Goal: Transaction & Acquisition: Purchase product/service

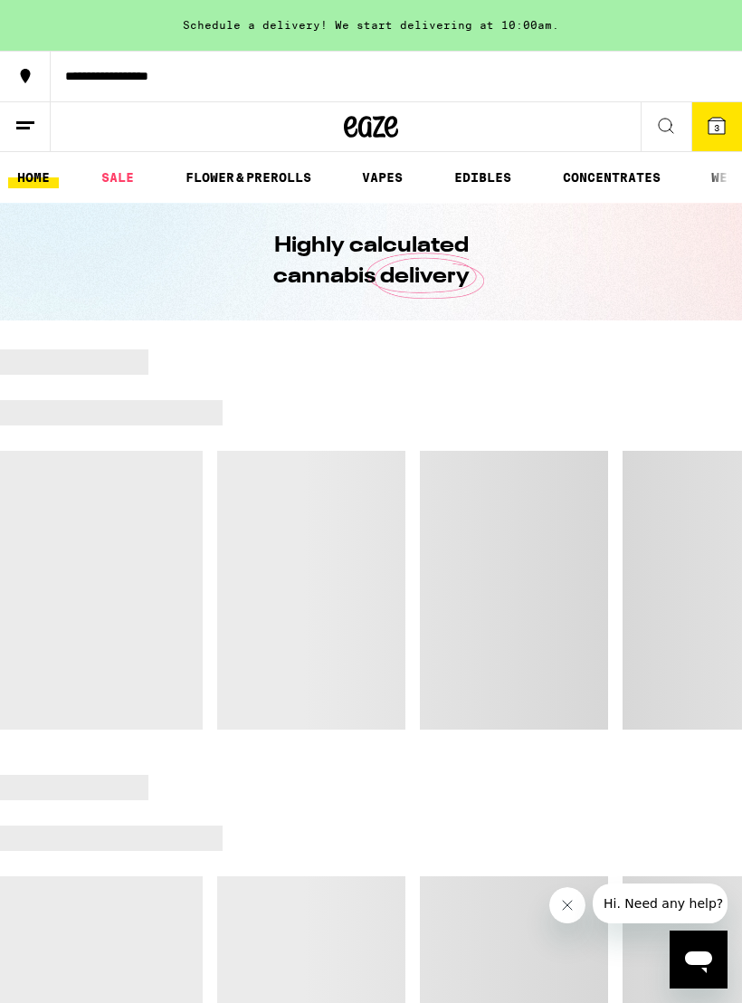
click at [713, 120] on icon at bounding box center [717, 126] width 16 height 16
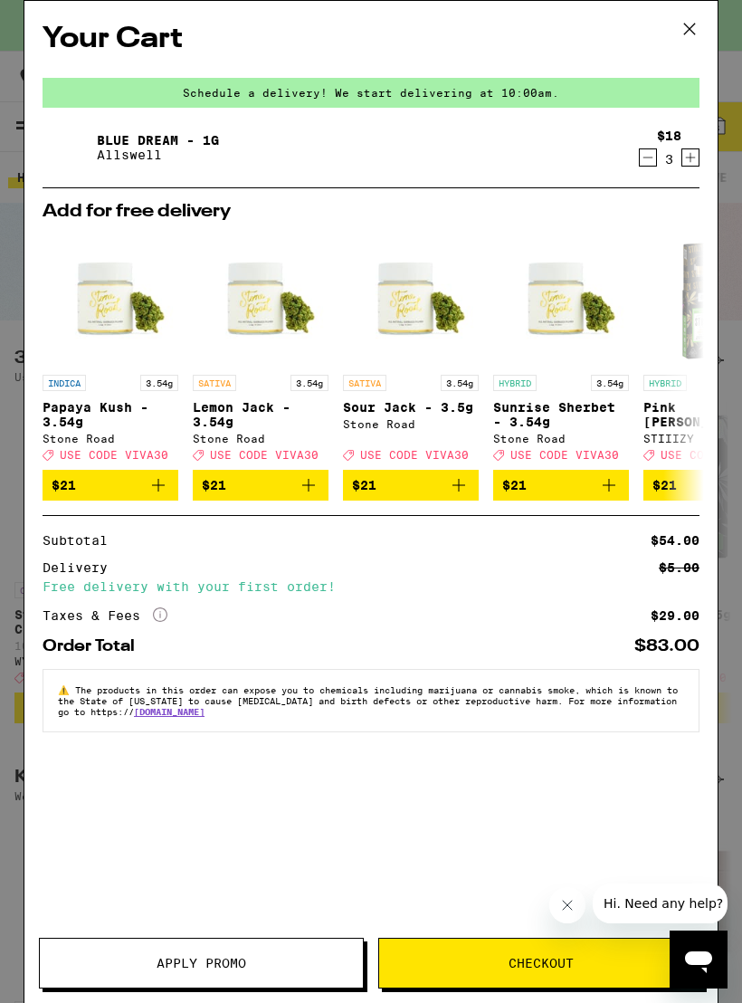
click at [656, 165] on icon "Decrement" at bounding box center [648, 158] width 16 height 22
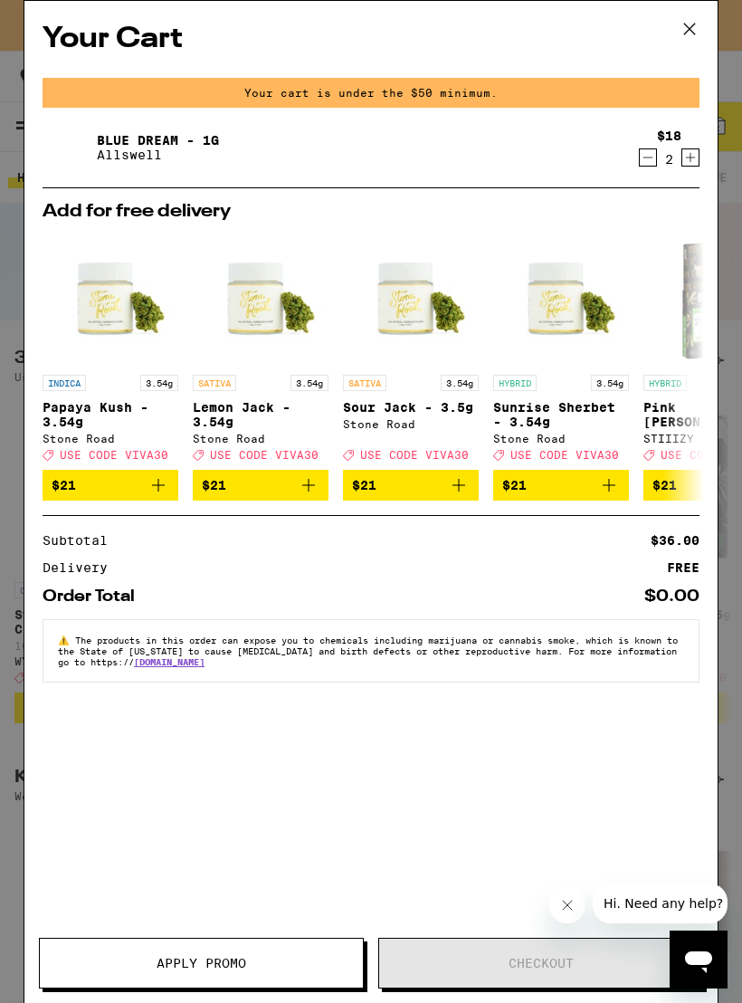
click at [643, 164] on icon "Decrement" at bounding box center [648, 158] width 16 height 22
click at [641, 165] on icon "Decrement" at bounding box center [648, 158] width 16 height 22
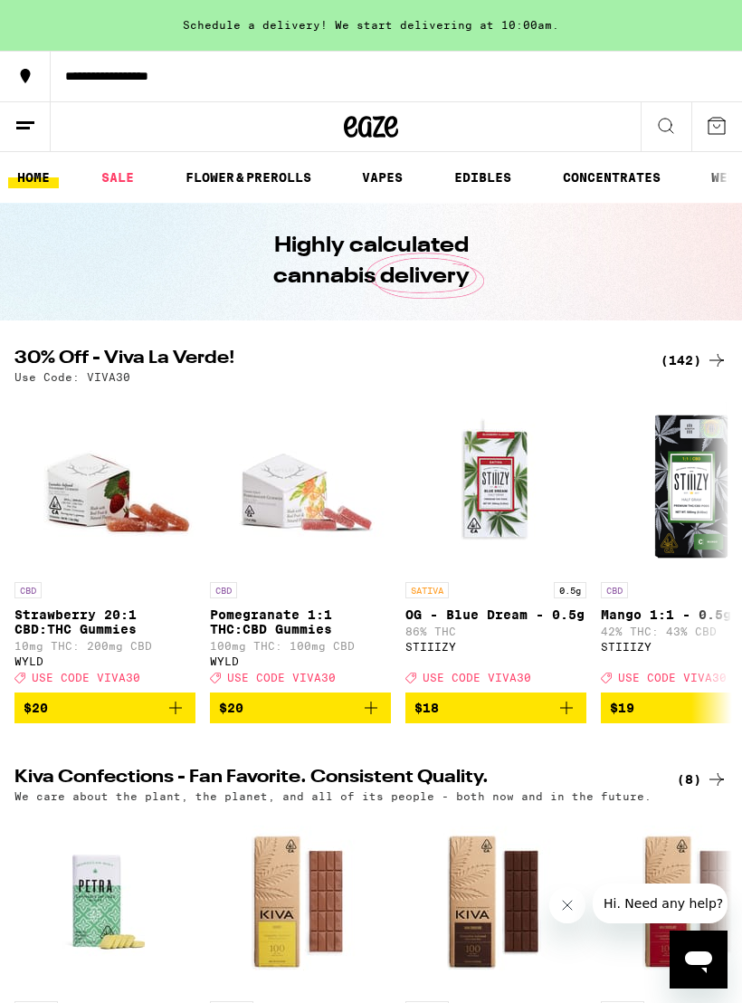
click at [388, 174] on link "VAPES" at bounding box center [382, 178] width 59 height 22
